Goal: Task Accomplishment & Management: Manage account settings

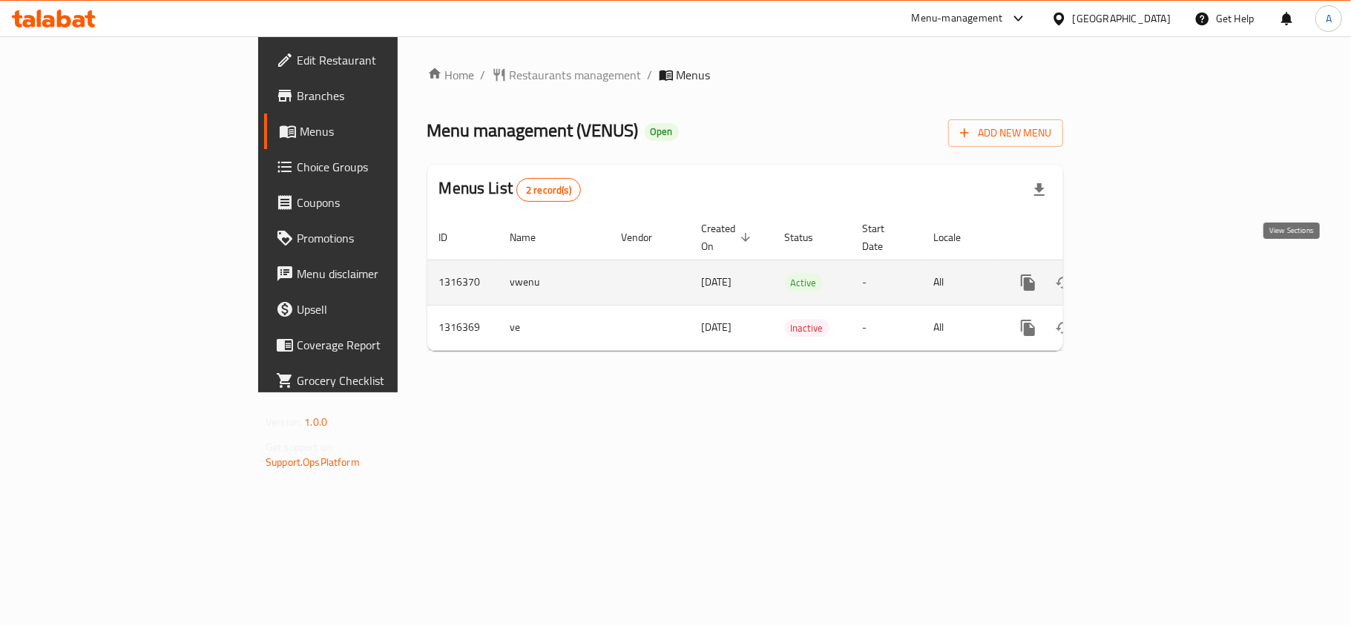
click at [1144, 274] on icon "enhanced table" at bounding box center [1135, 283] width 18 height 18
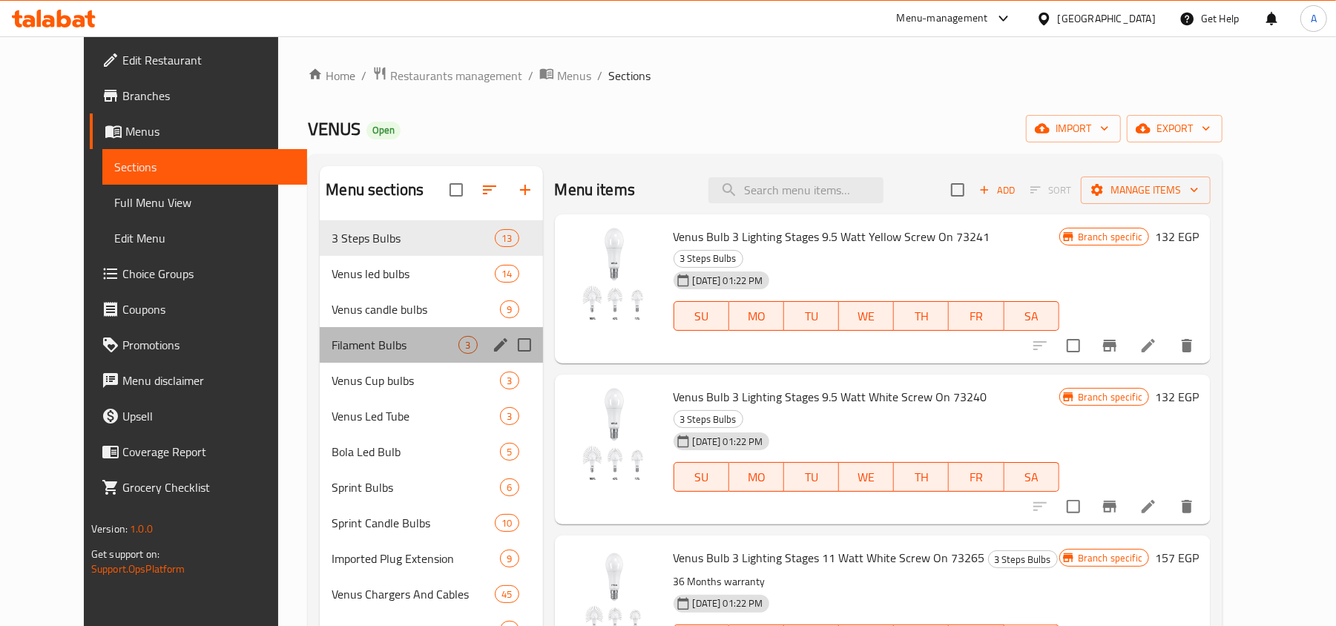
click at [332, 360] on div "Filament Bulbs 3" at bounding box center [431, 345] width 223 height 36
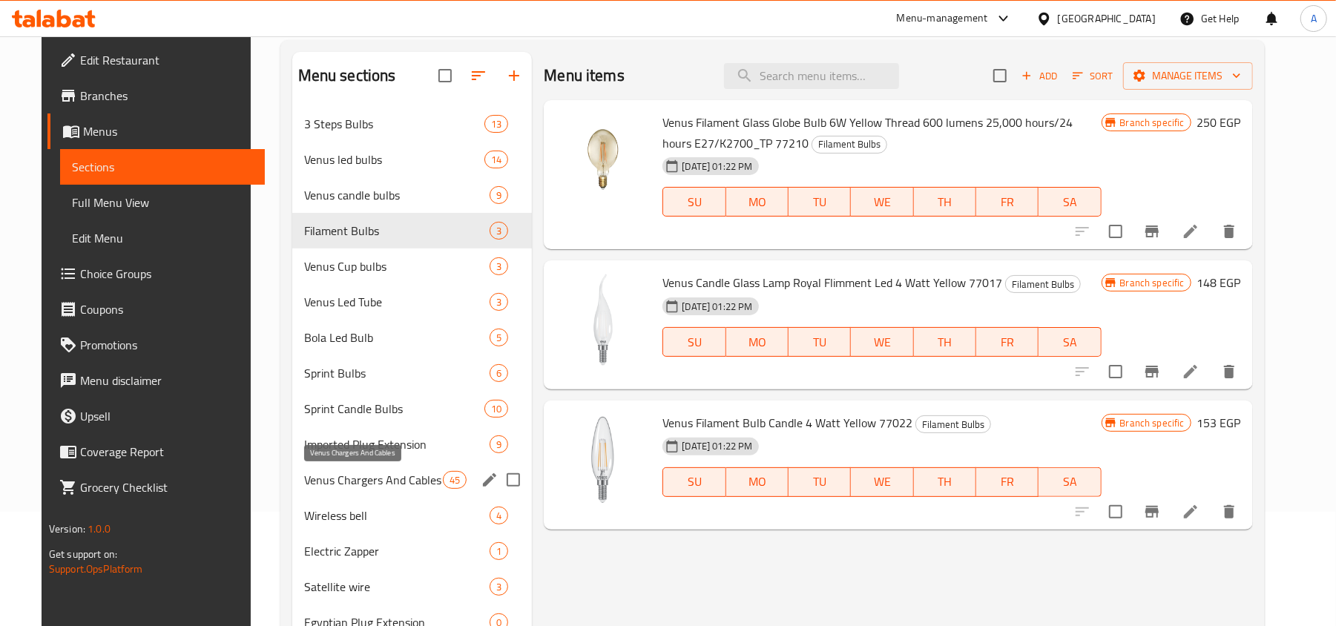
scroll to position [212, 0]
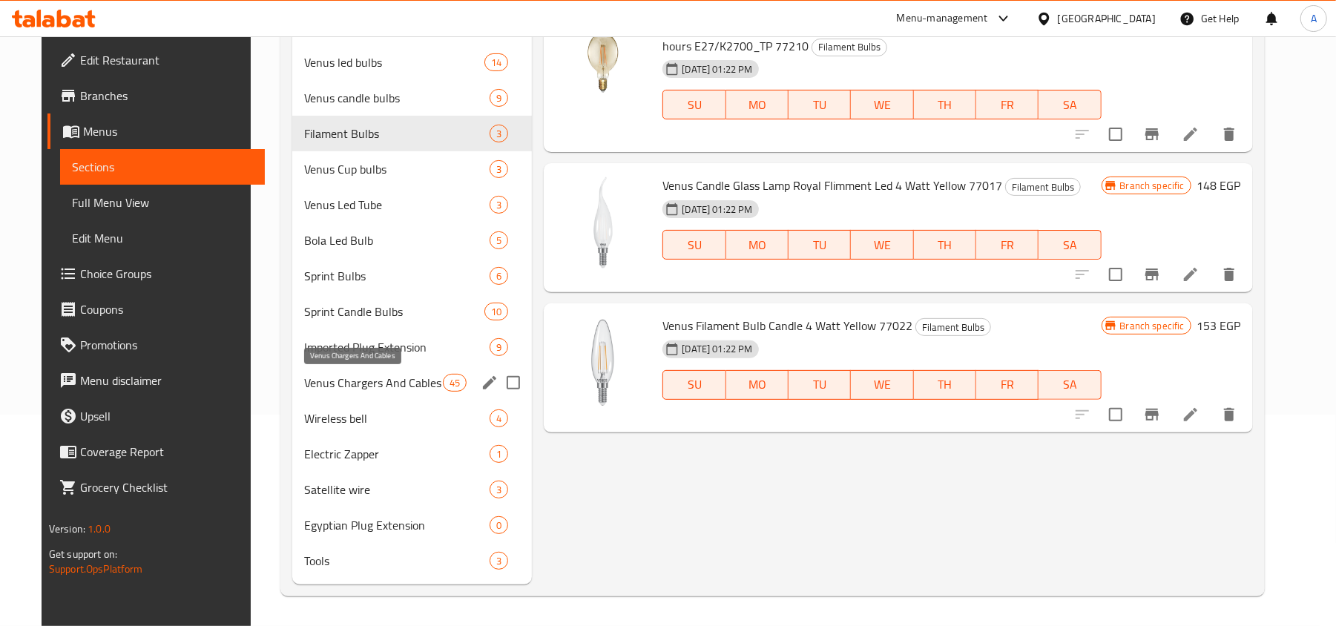
click at [326, 393] on div "Venus Chargers And Cables 45" at bounding box center [412, 383] width 240 height 36
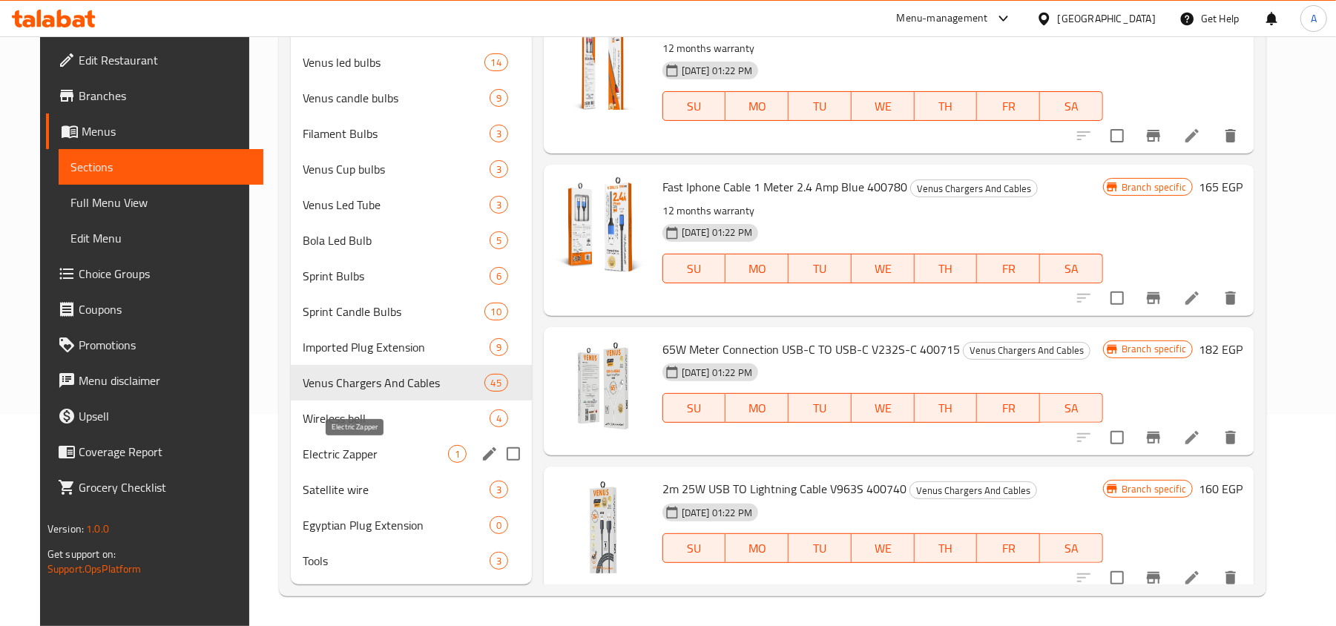
click at [318, 452] on span "Electric Zapper" at bounding box center [375, 454] width 145 height 18
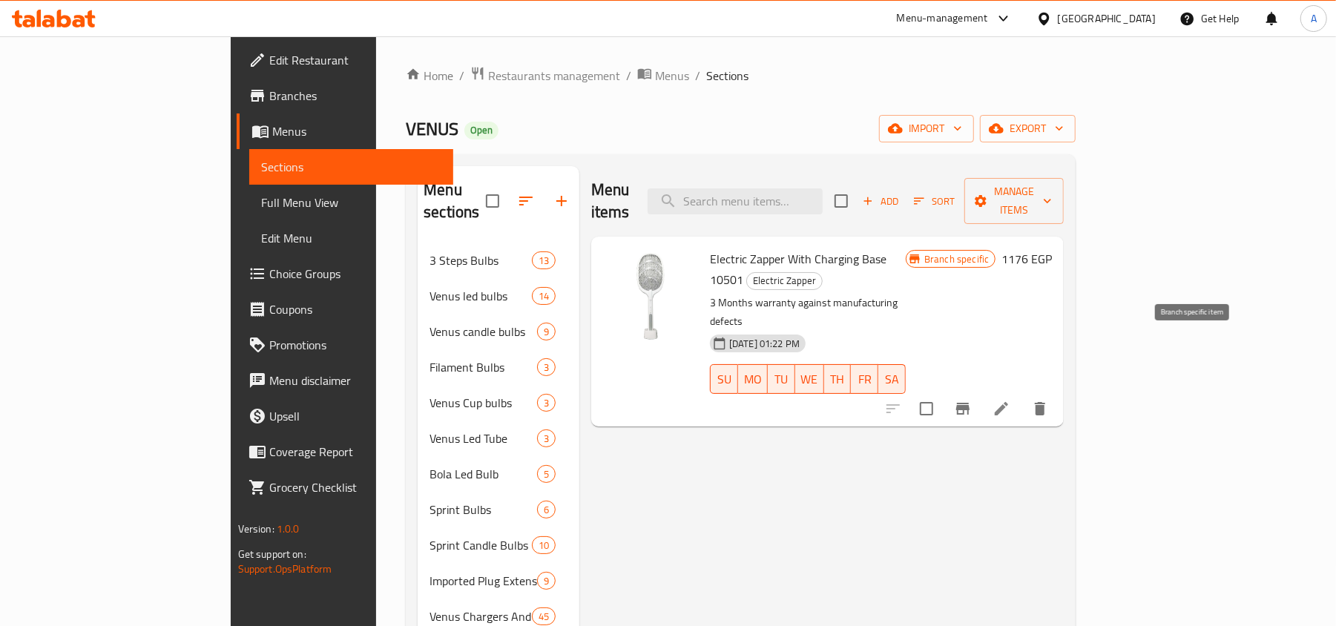
click at [972, 400] on icon "Branch-specific-item" at bounding box center [963, 409] width 18 height 18
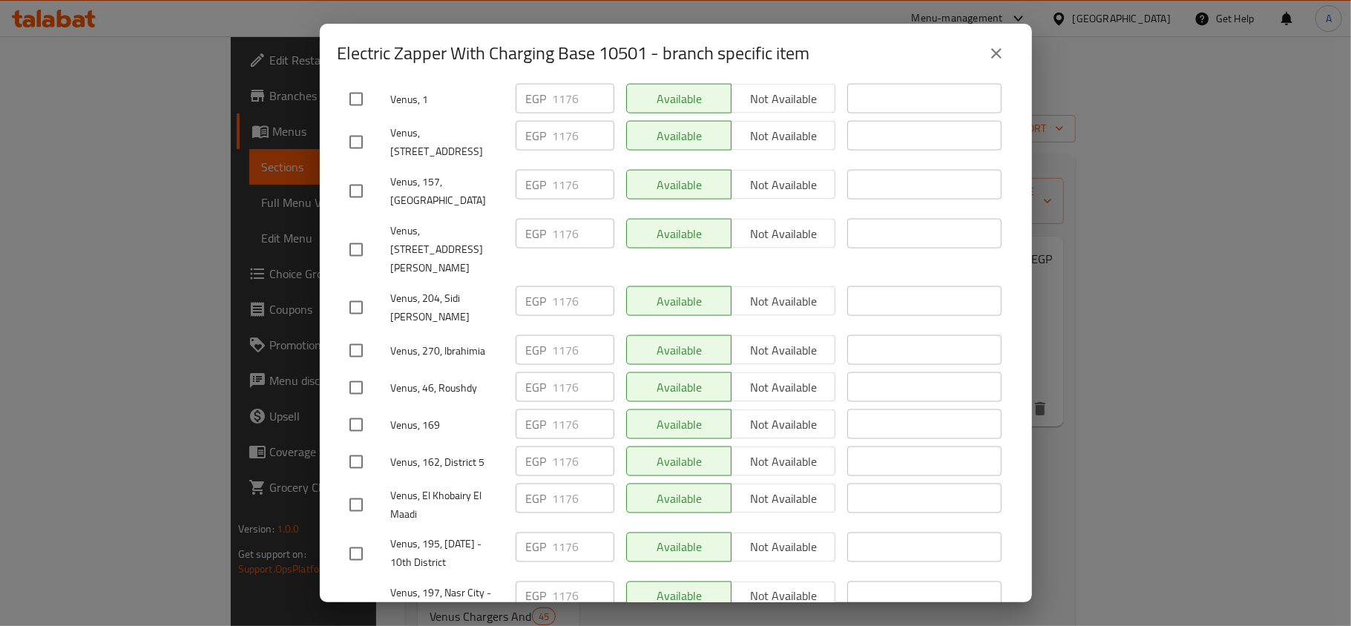
scroll to position [1681, 0]
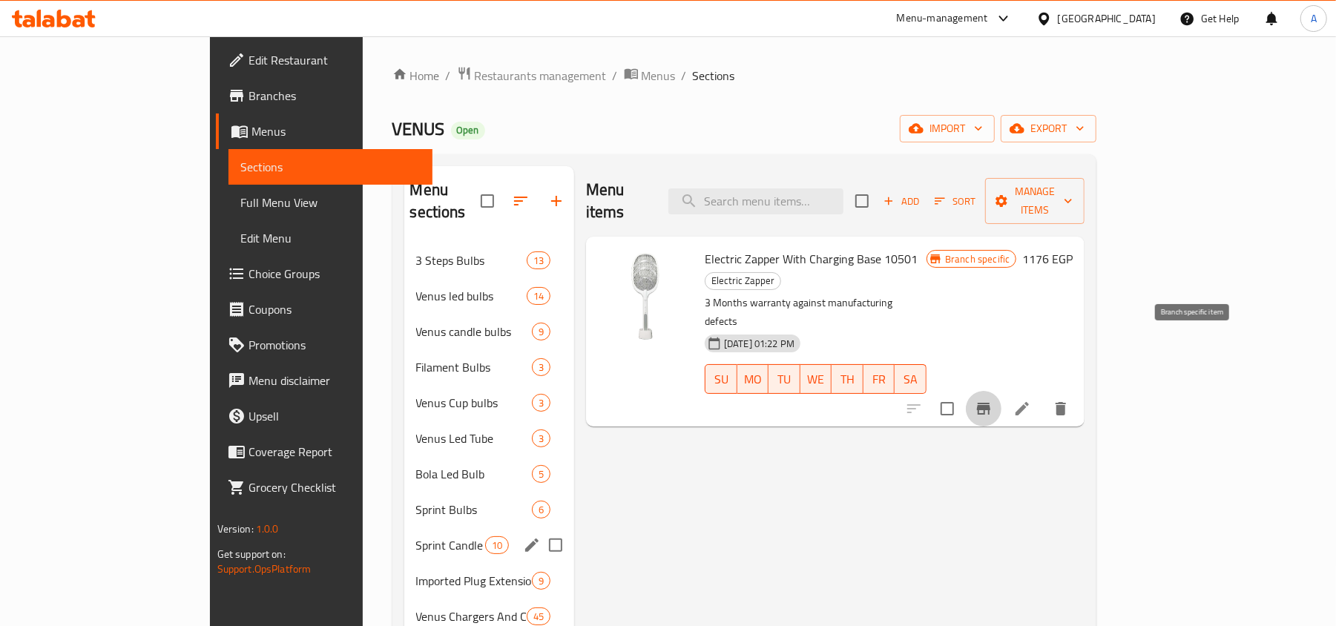
click at [416, 501] on span "Sprint Bulbs" at bounding box center [474, 510] width 116 height 18
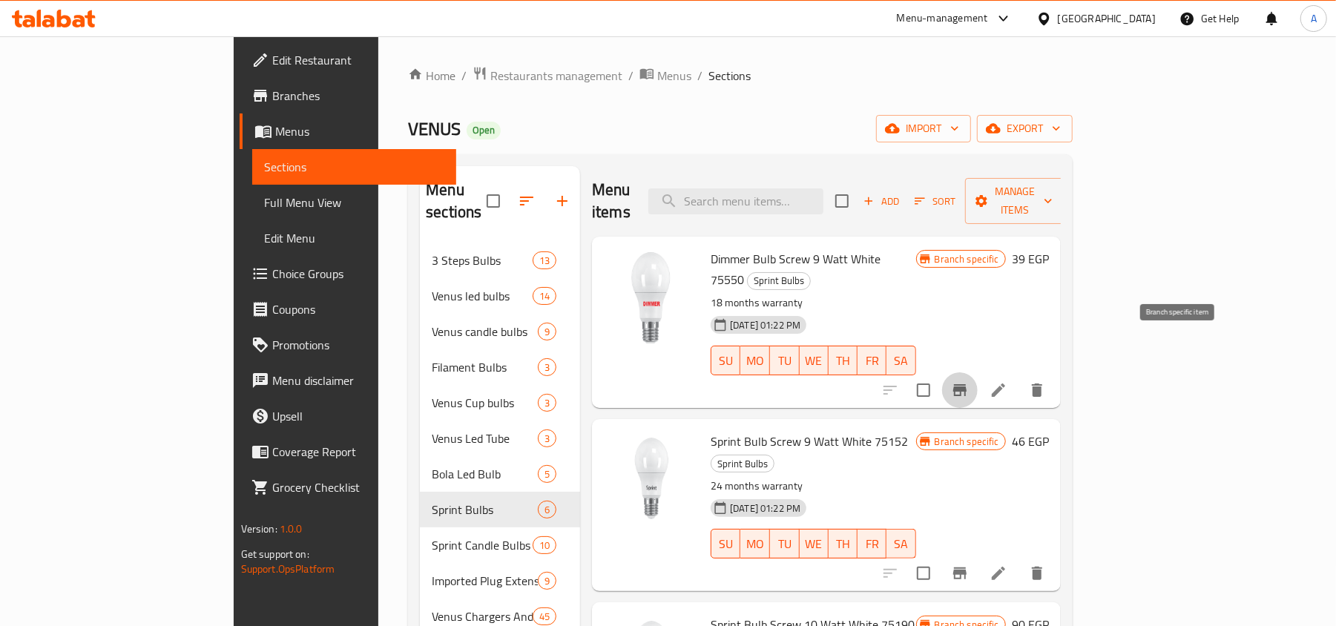
click at [969, 381] on icon "Branch-specific-item" at bounding box center [960, 390] width 18 height 18
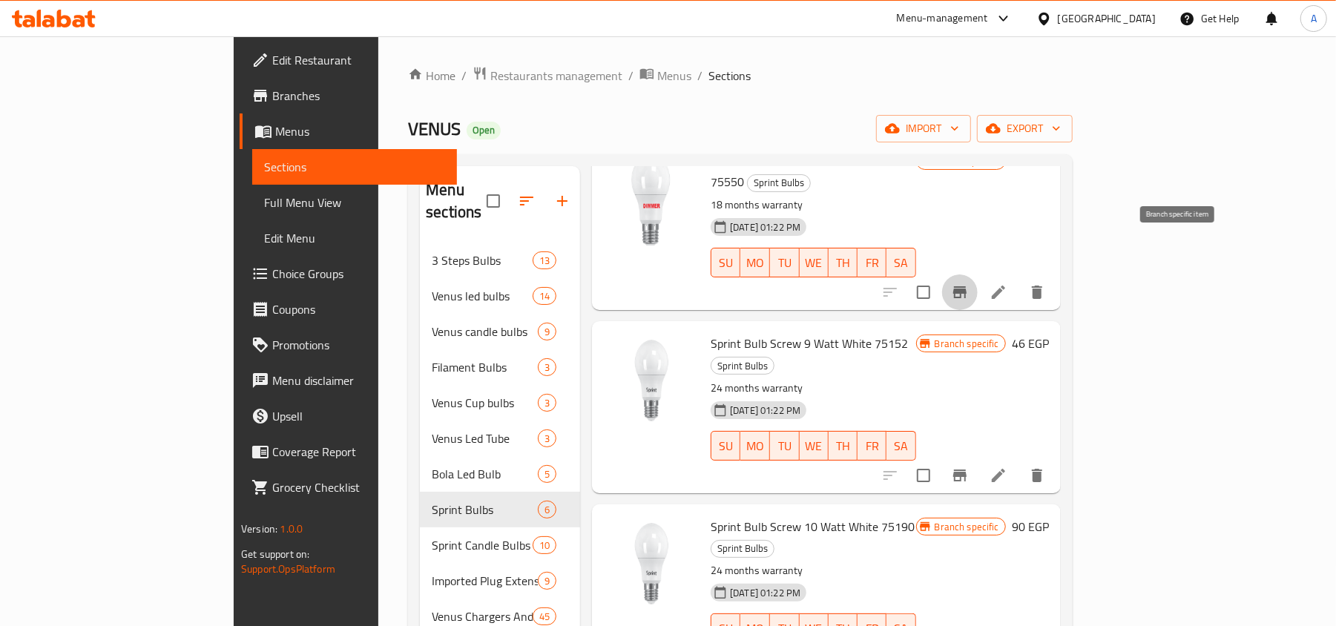
scroll to position [297, 0]
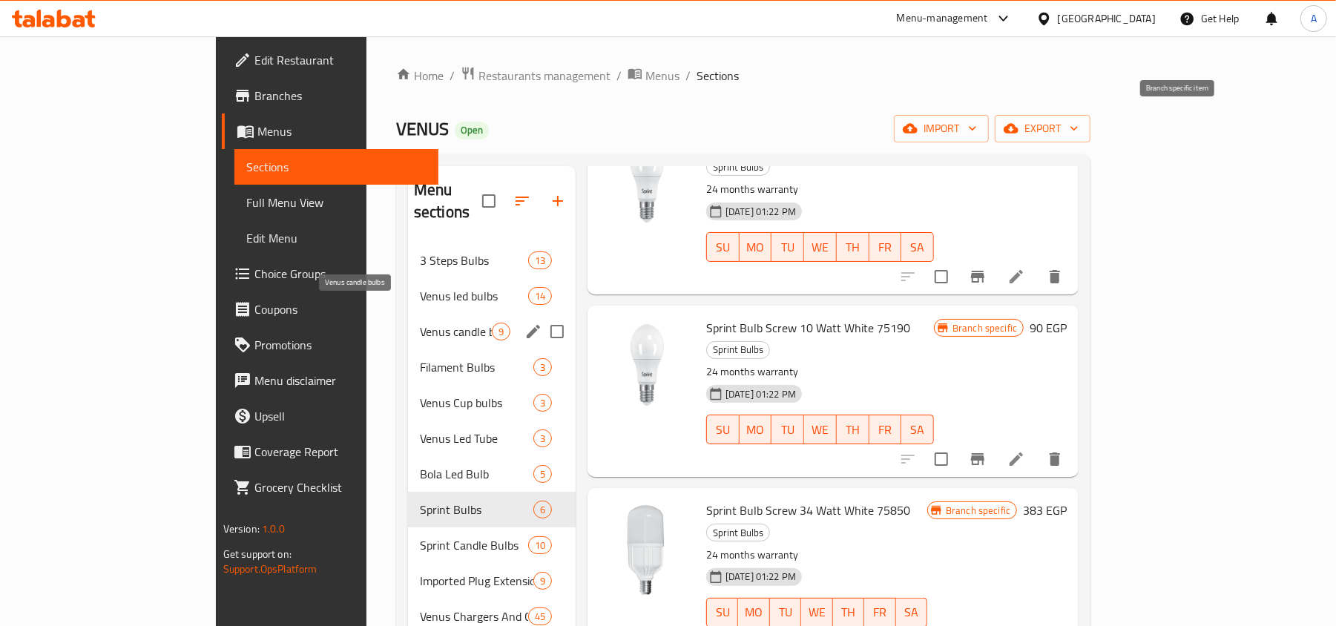
click at [420, 323] on span "Venus candle bulbs" at bounding box center [456, 332] width 72 height 18
